Goal: Information Seeking & Learning: Learn about a topic

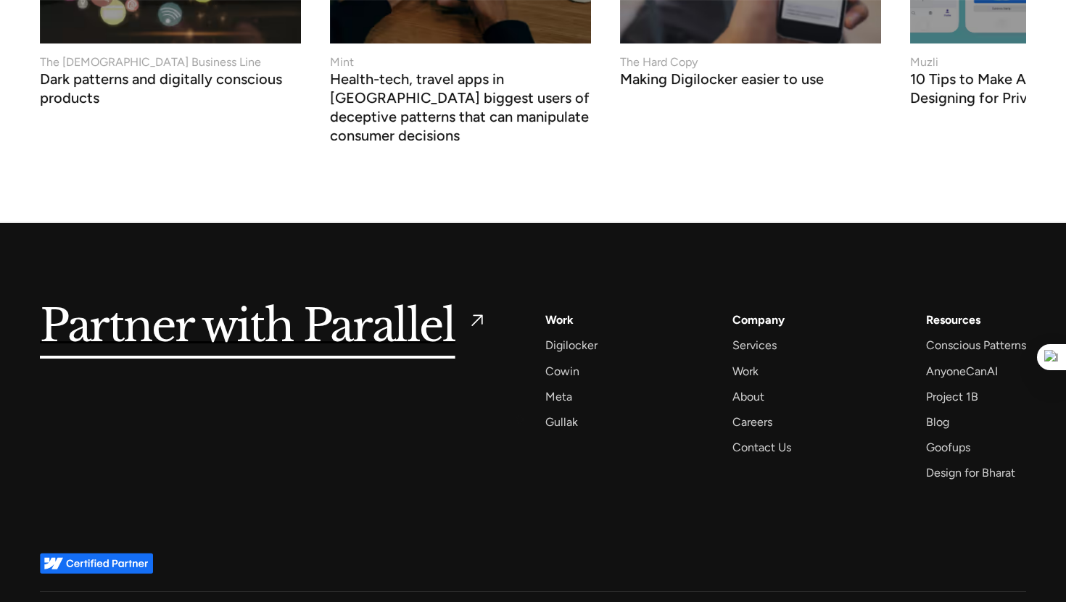
scroll to position [5602, 0]
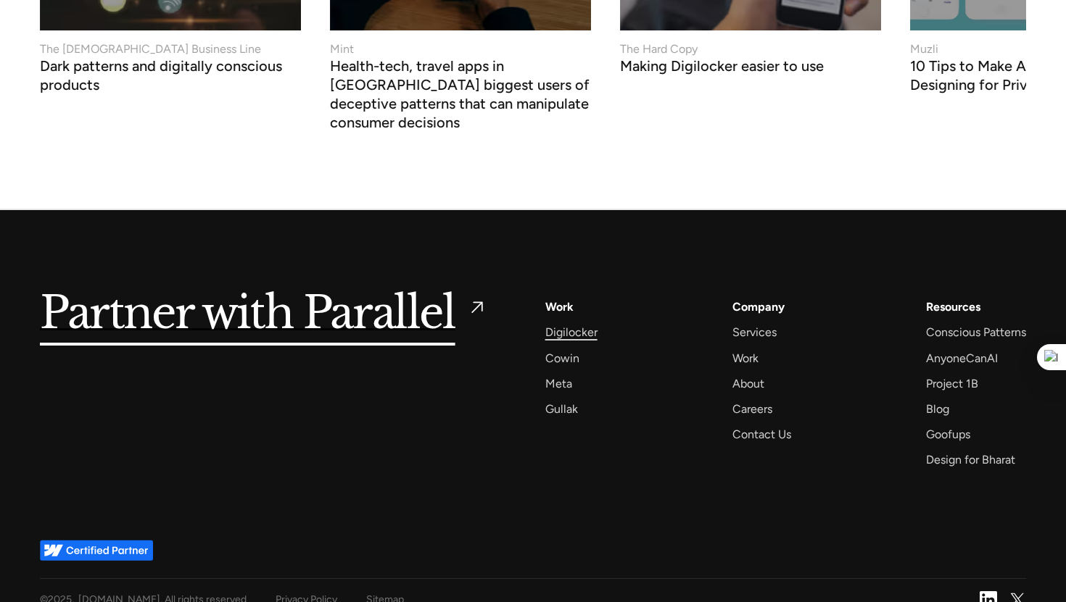
click at [580, 323] on div "Digilocker" at bounding box center [571, 333] width 52 height 20
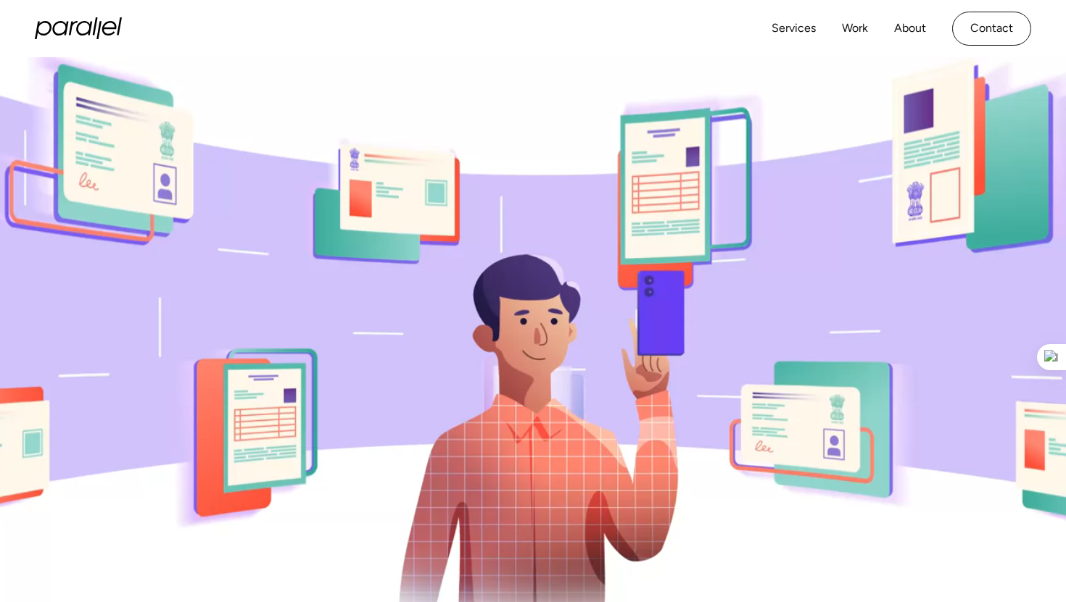
scroll to position [144, 0]
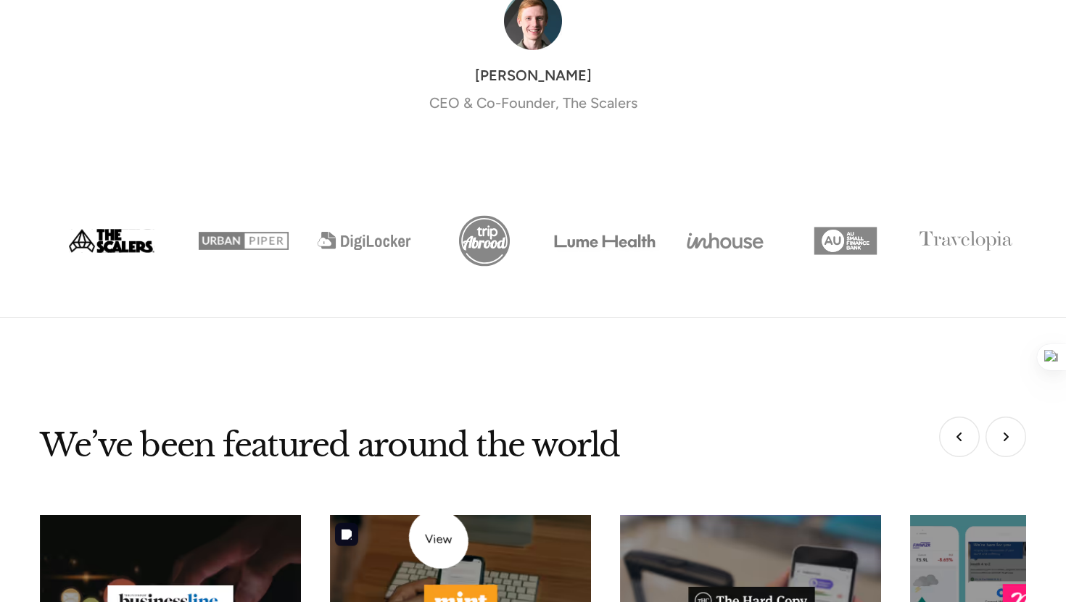
scroll to position [5602, 0]
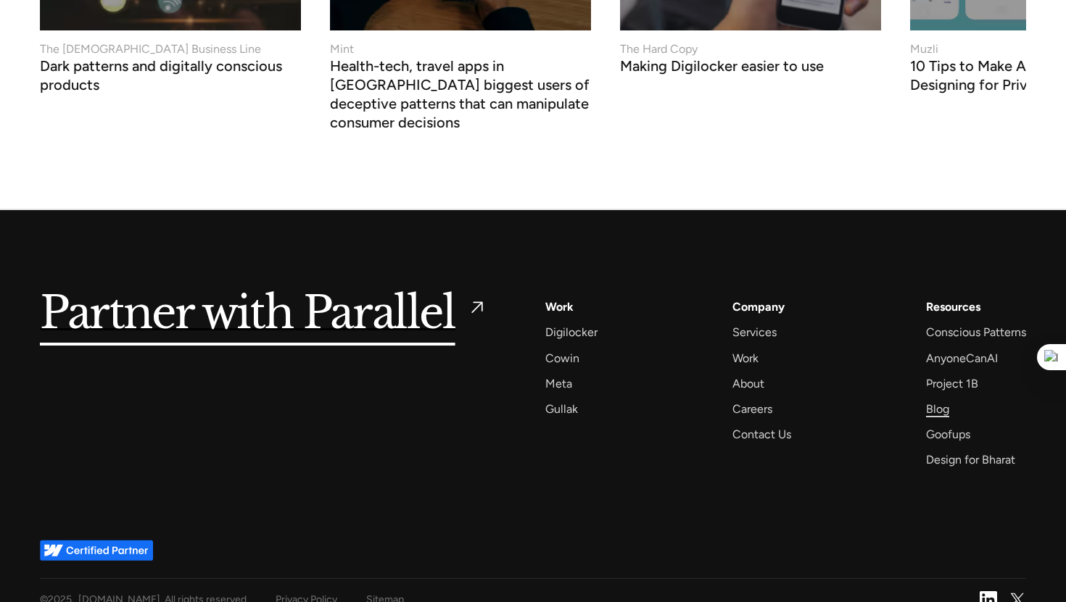
click at [931, 399] on div "Blog" at bounding box center [937, 409] width 23 height 20
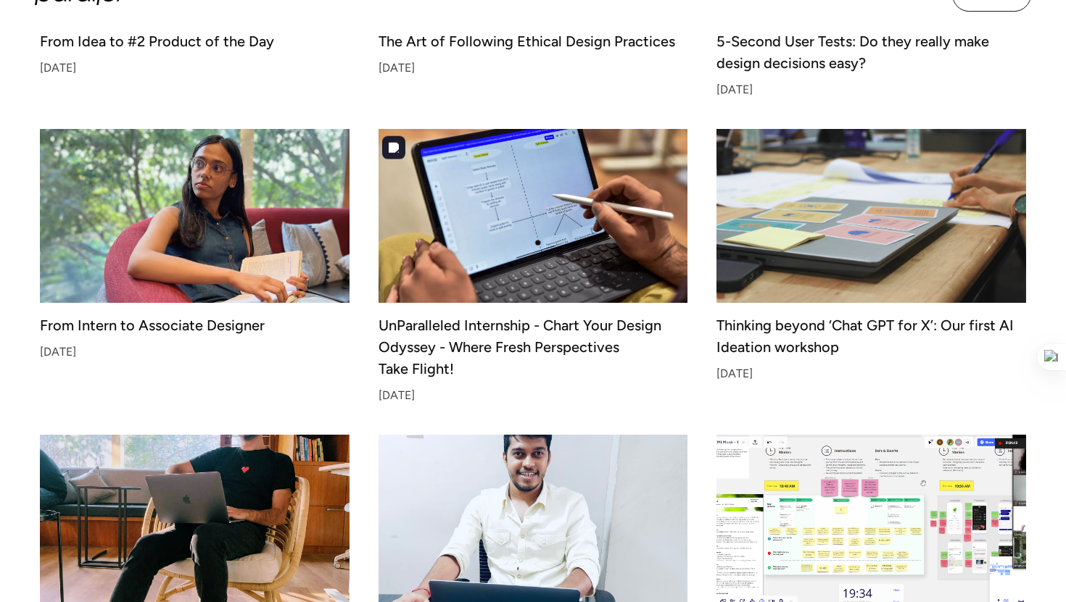
scroll to position [1195, 0]
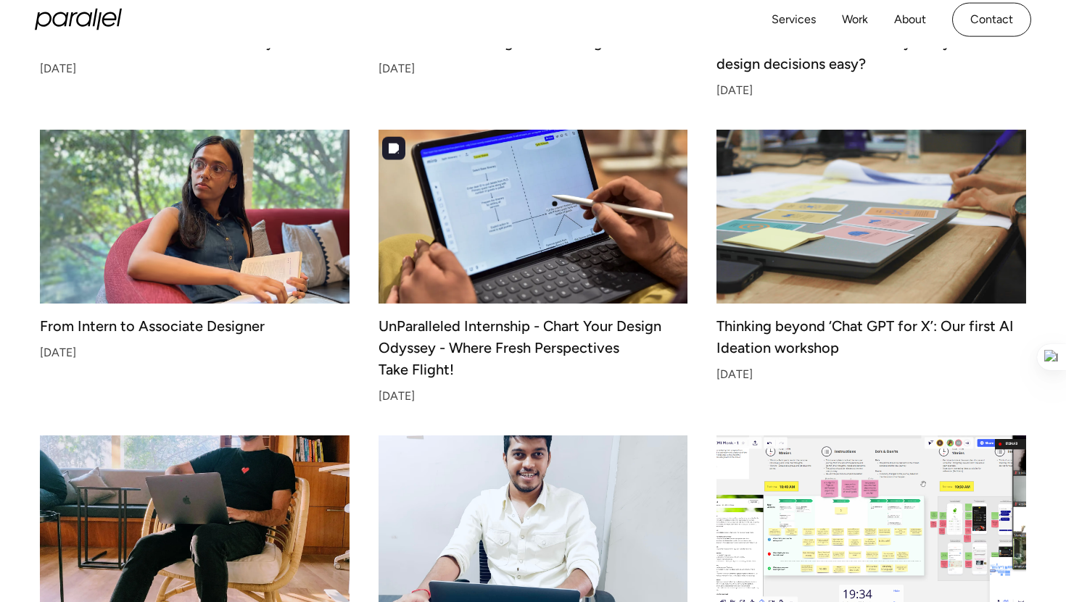
click at [555, 204] on img at bounding box center [532, 216] width 325 height 183
